Goal: Transaction & Acquisition: Download file/media

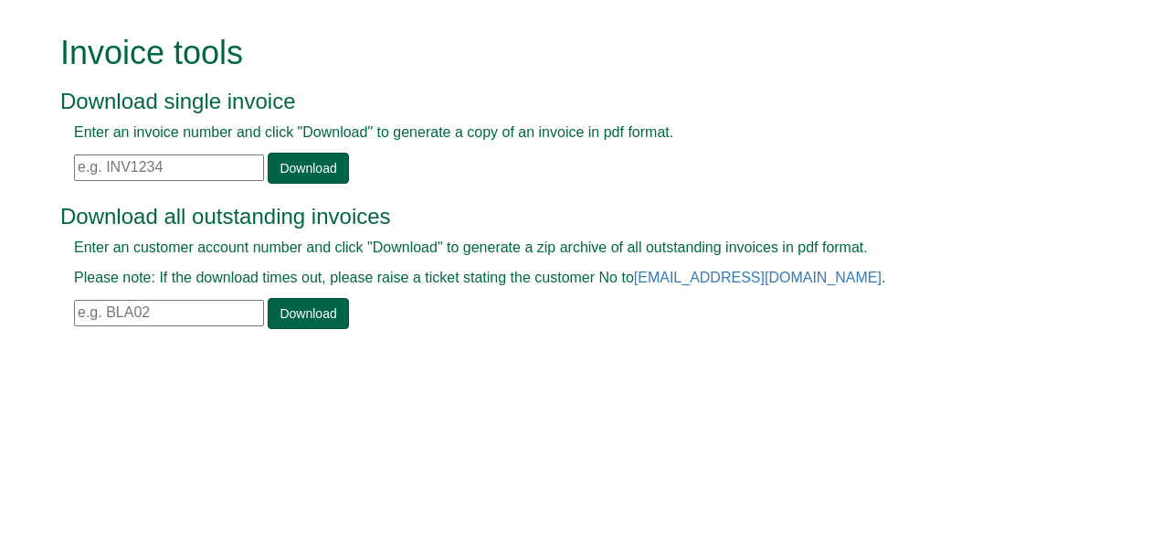
click at [185, 175] on input "text" at bounding box center [169, 167] width 190 height 26
type input "v"
paste input "NCG"
type input "N"
click at [172, 161] on input "text" at bounding box center [169, 167] width 190 height 26
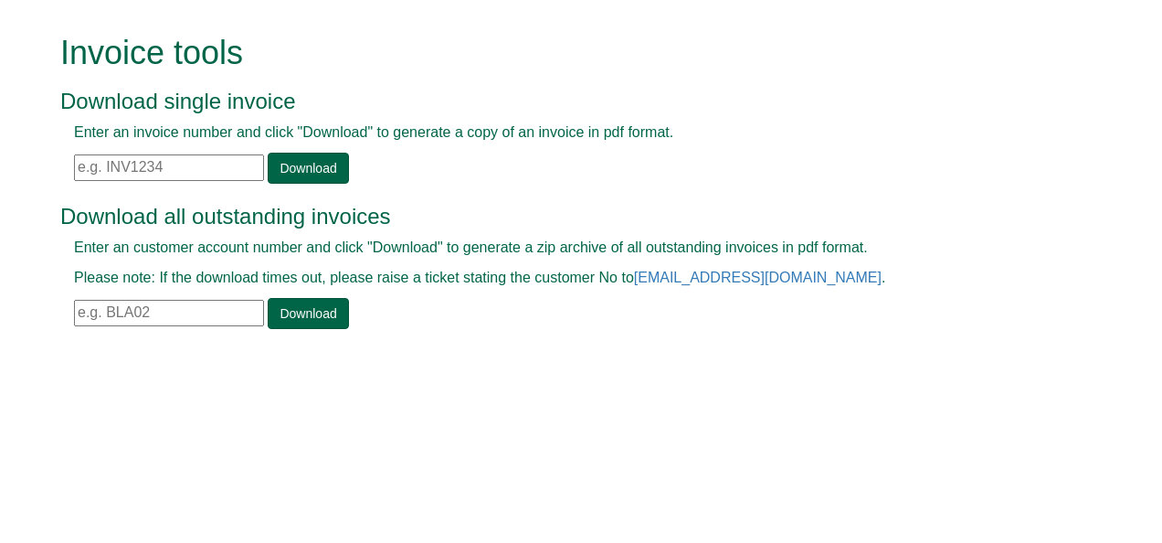
paste input "INV1365859"
click at [172, 161] on input "INV1365859" at bounding box center [169, 167] width 190 height 26
type input "INV1365859"
click at [316, 174] on link "Download" at bounding box center [308, 168] width 80 height 31
